Goal: Navigation & Orientation: Find specific page/section

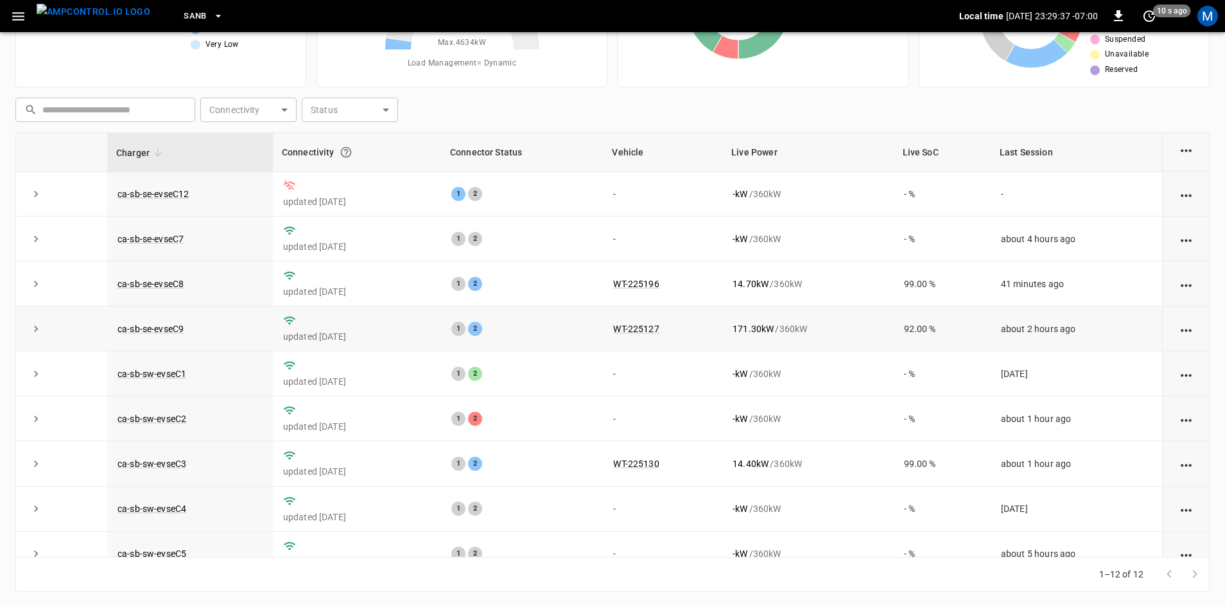
scroll to position [35, 0]
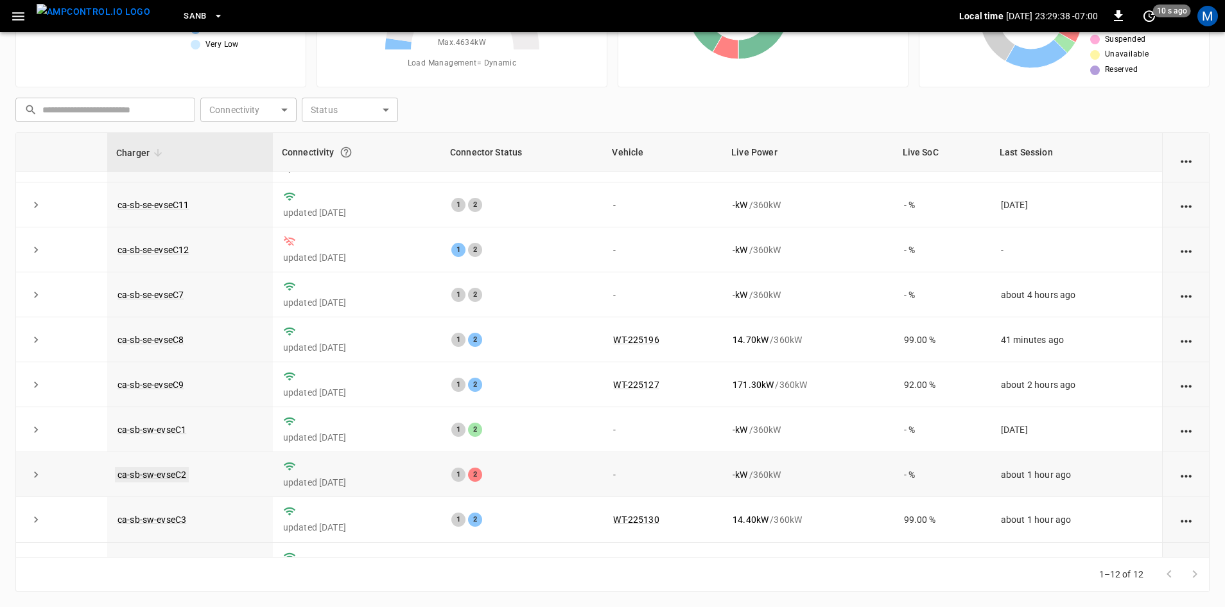
click at [153, 482] on link "ca-sb-sw-evseC2" at bounding box center [152, 474] width 74 height 15
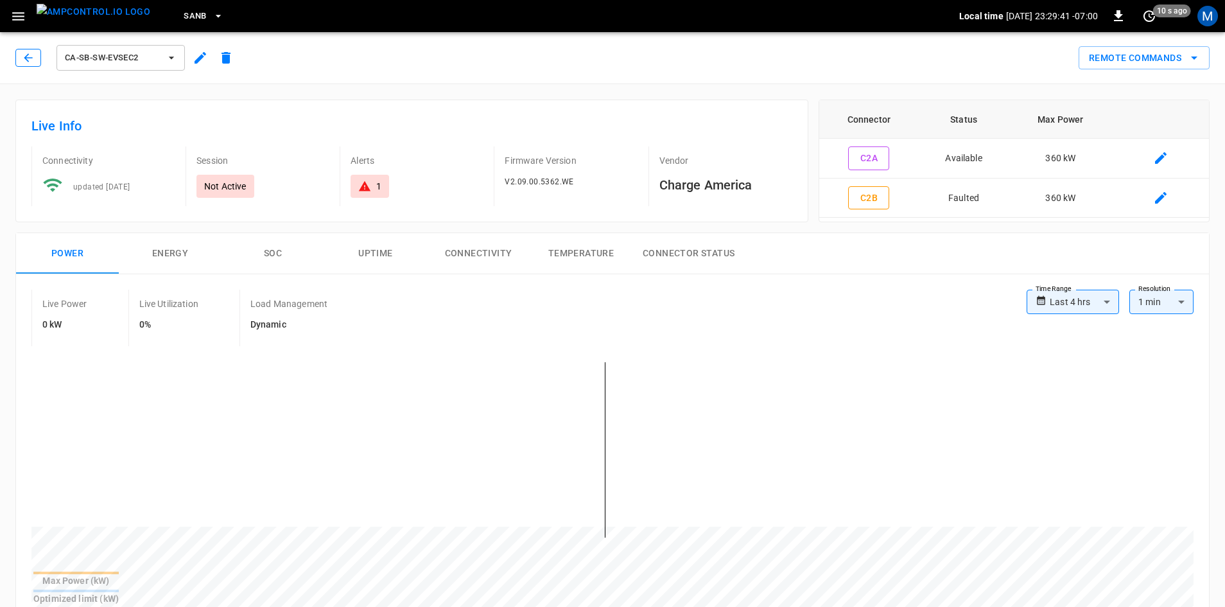
click at [24, 58] on icon "button" at bounding box center [28, 57] width 13 height 13
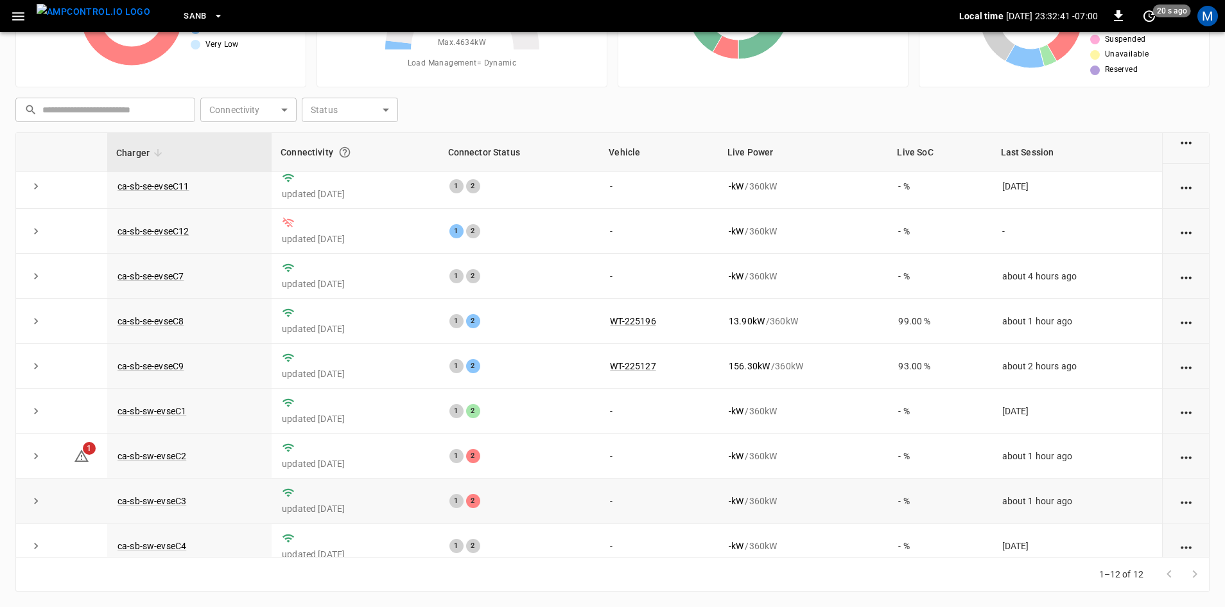
scroll to position [128, 0]
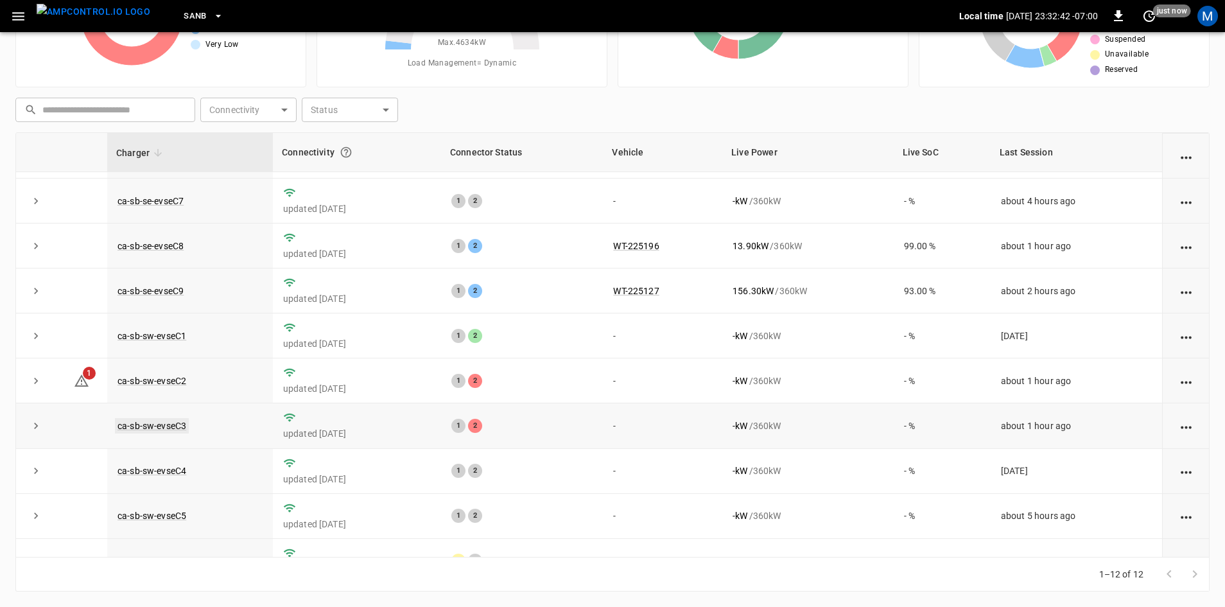
click at [169, 431] on link "ca-sb-sw-evseC3" at bounding box center [152, 425] width 74 height 15
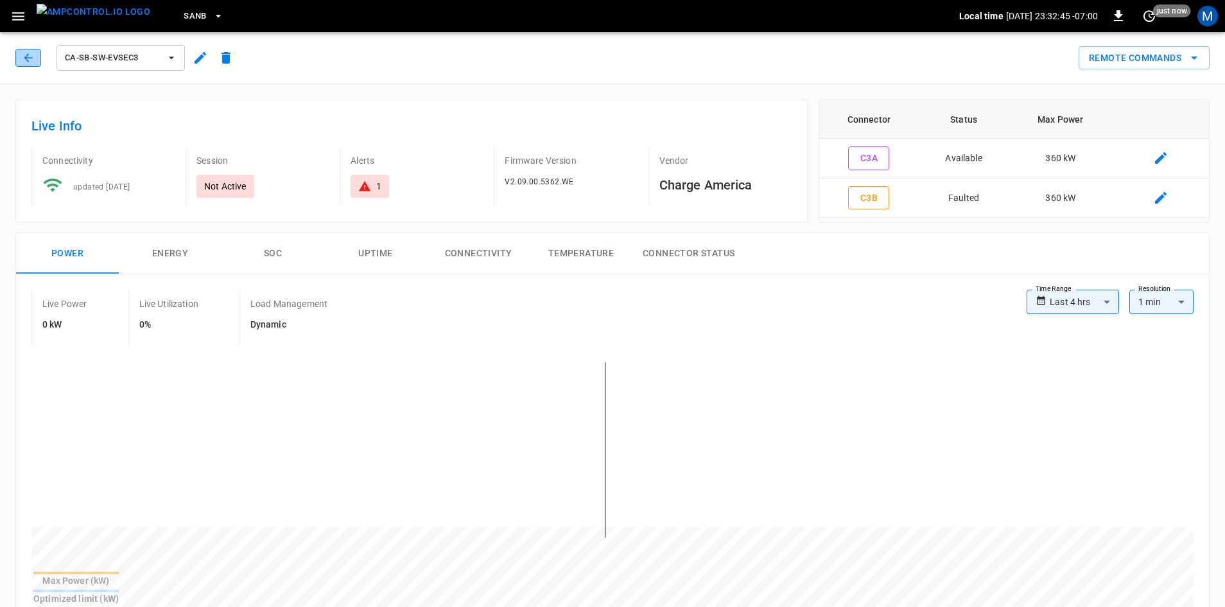
click at [24, 61] on icon "button" at bounding box center [28, 57] width 13 height 13
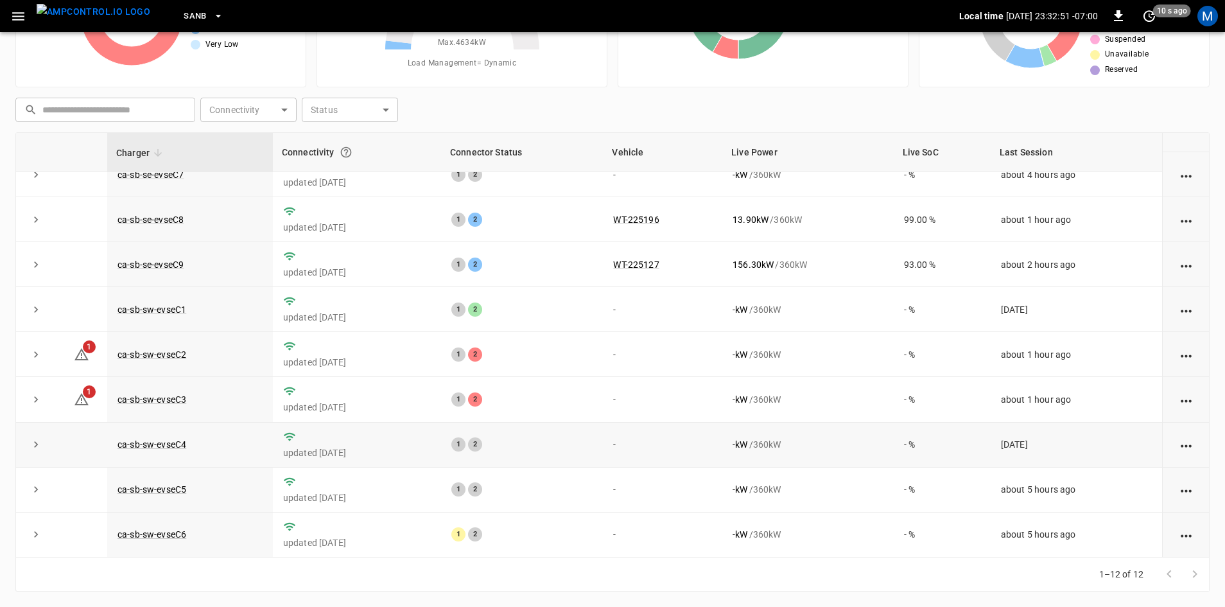
scroll to position [162, 0]
click at [162, 398] on link "ca-sb-sw-evseC3" at bounding box center [152, 399] width 74 height 15
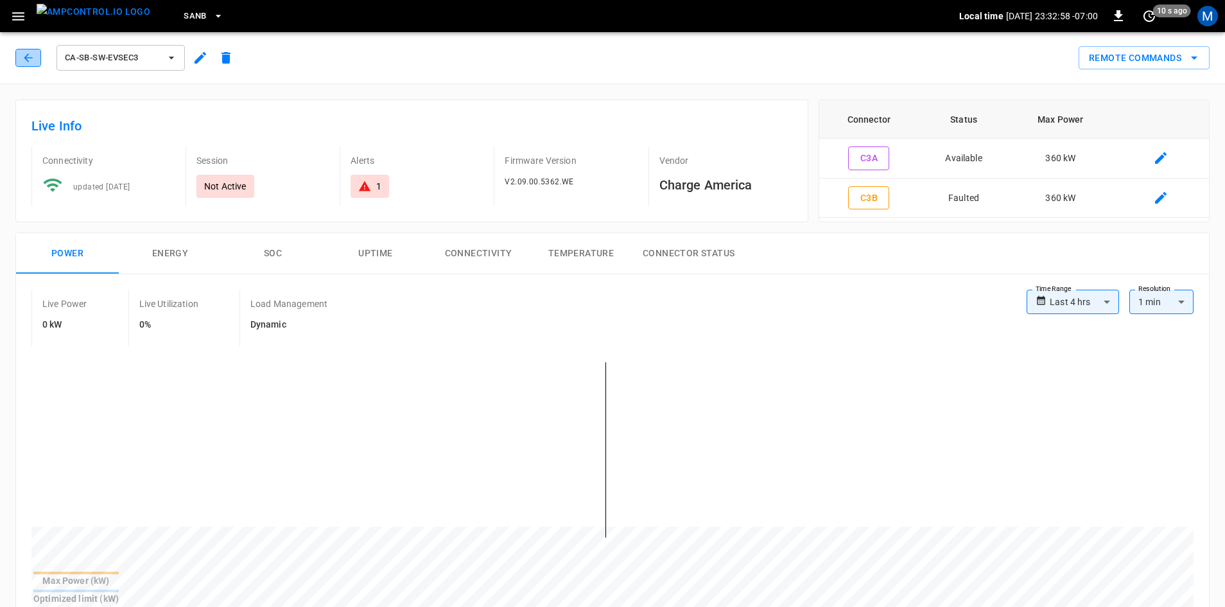
click at [32, 64] on icon "button" at bounding box center [28, 57] width 13 height 13
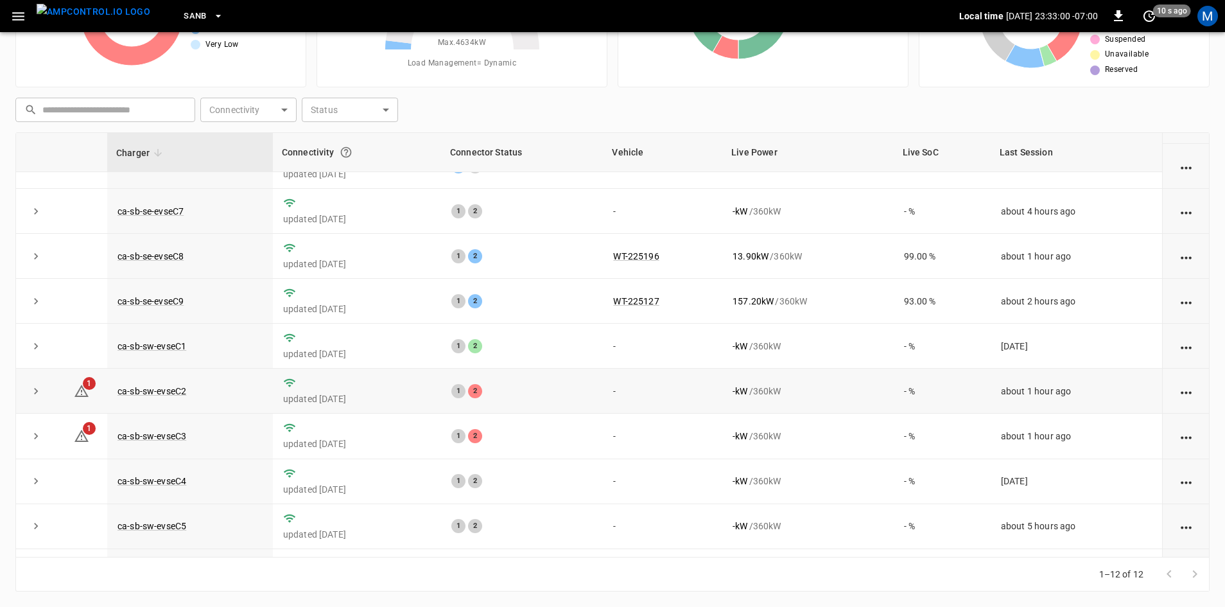
scroll to position [128, 0]
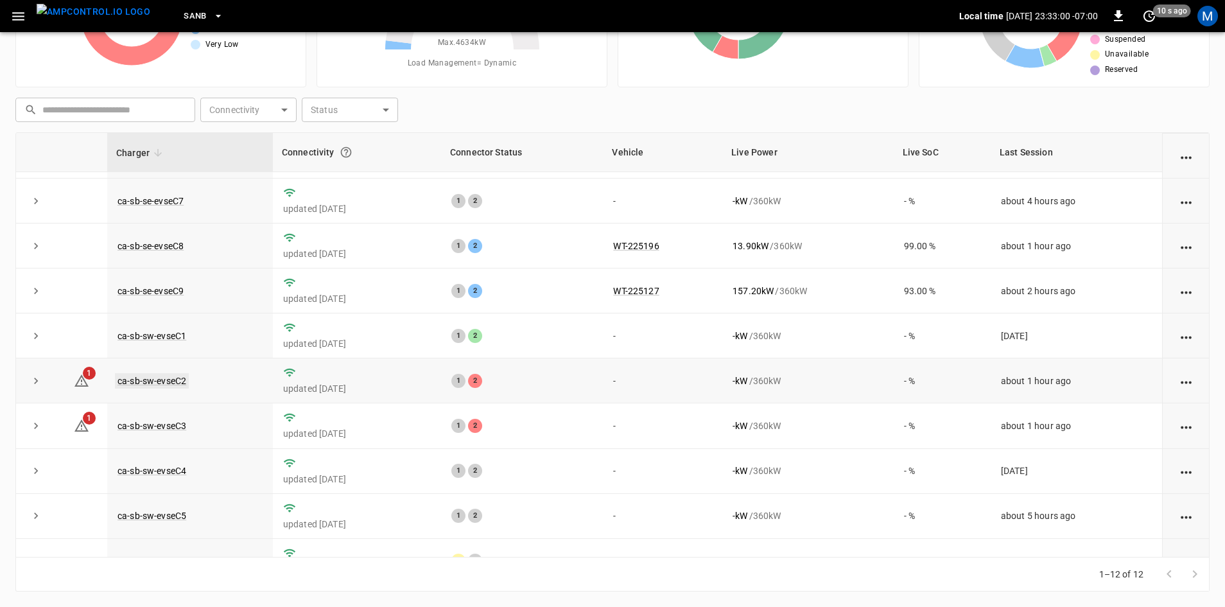
click at [168, 382] on link "ca-sb-sw-evseC2" at bounding box center [152, 380] width 74 height 15
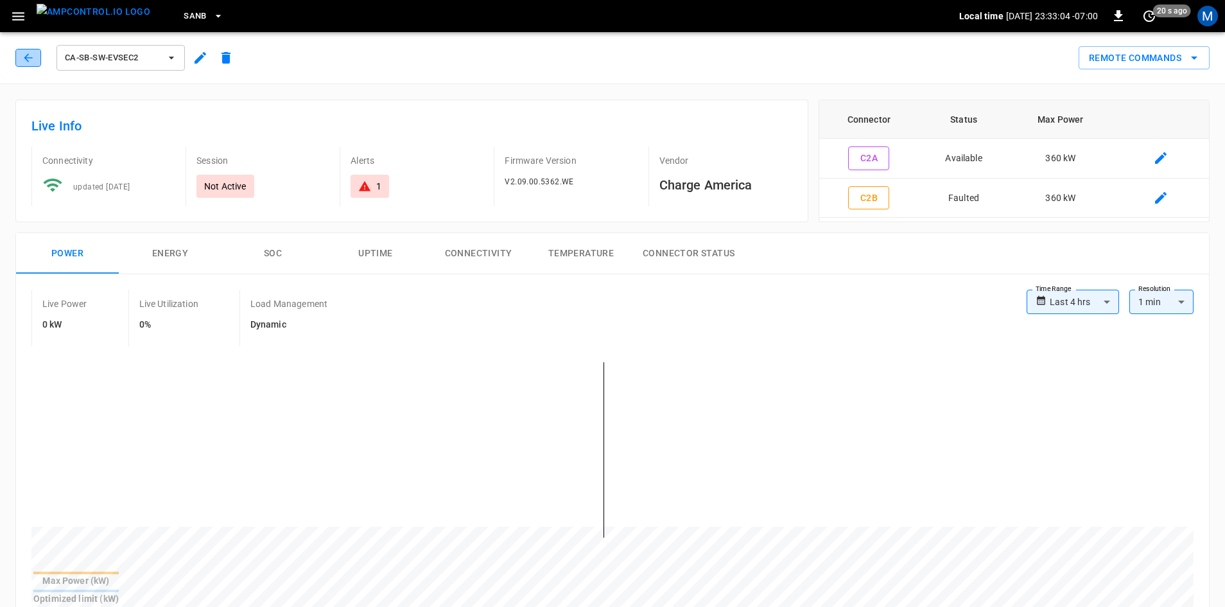
click at [29, 61] on icon "button" at bounding box center [28, 57] width 13 height 13
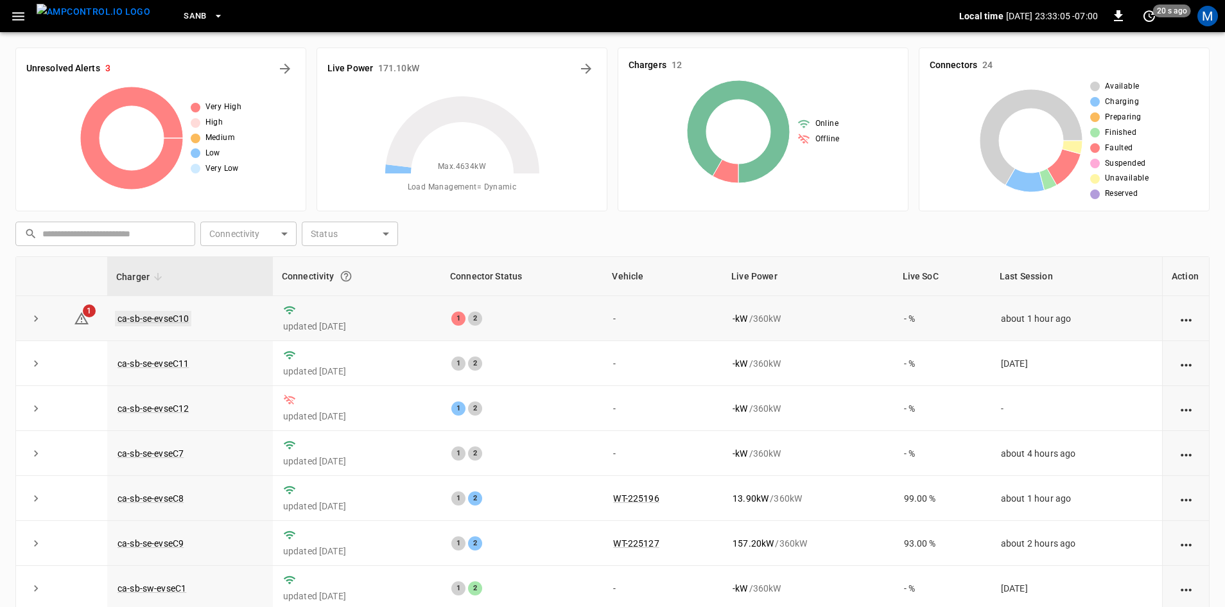
click at [147, 318] on link "ca-sb-se-evseC10" at bounding box center [153, 318] width 76 height 15
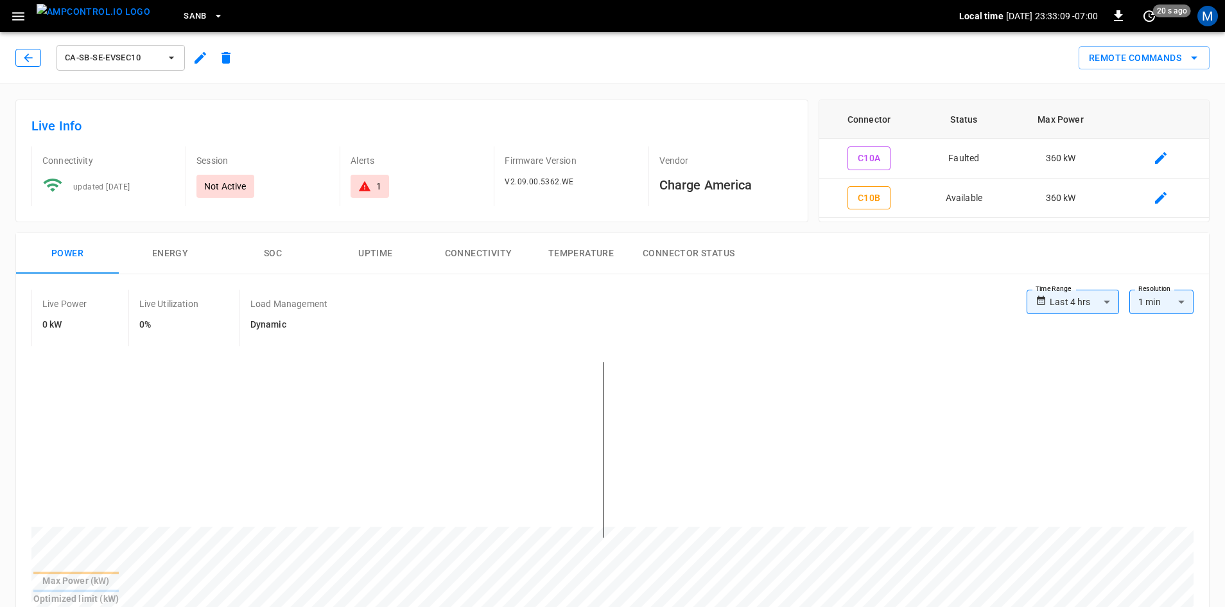
click at [26, 49] on button "button" at bounding box center [28, 58] width 26 height 18
